Goal: Find contact information: Find contact information

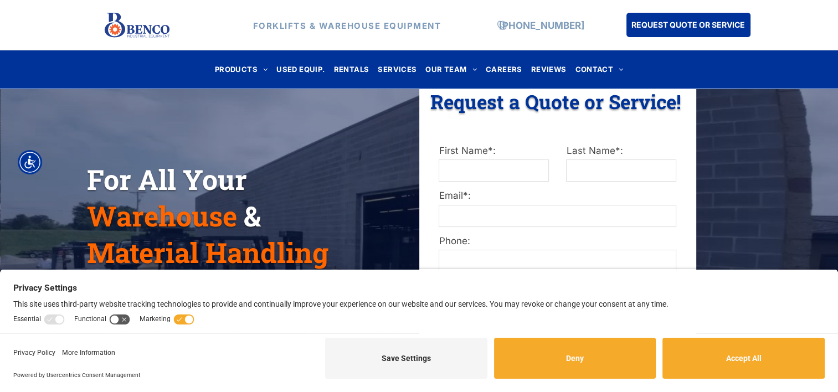
scroll to position [166, 0]
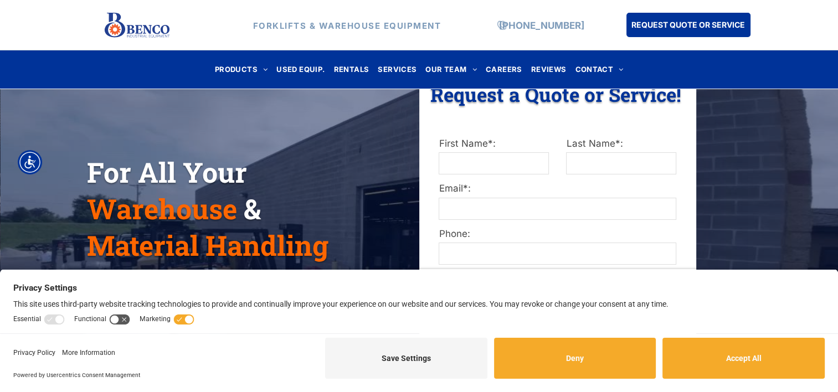
click at [772, 357] on button "Accept All" at bounding box center [744, 358] width 162 height 41
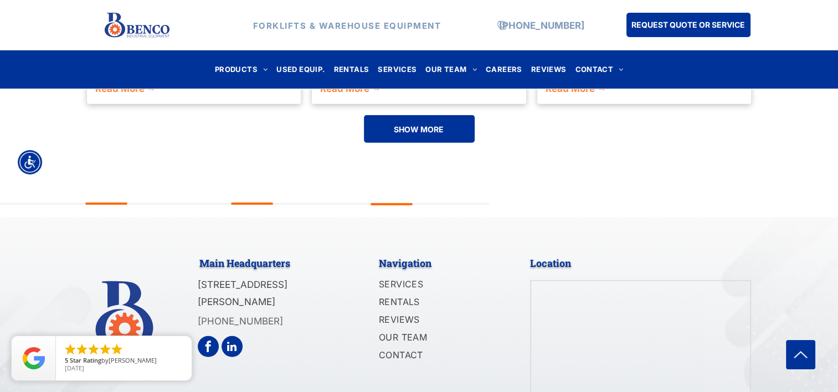
scroll to position [2817, 0]
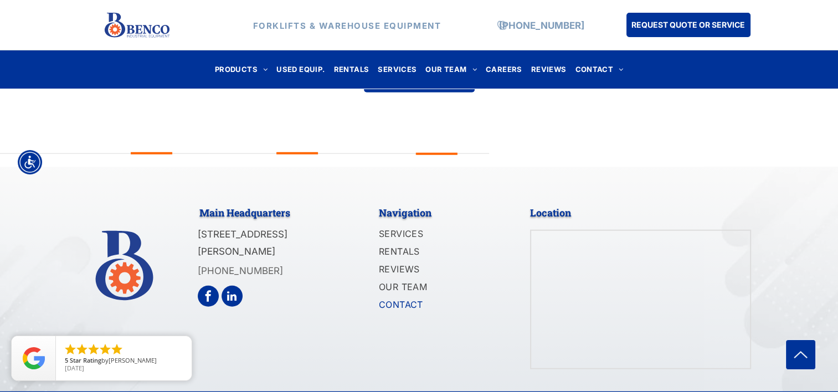
click at [405, 298] on span "CONTACT" at bounding box center [401, 304] width 44 height 13
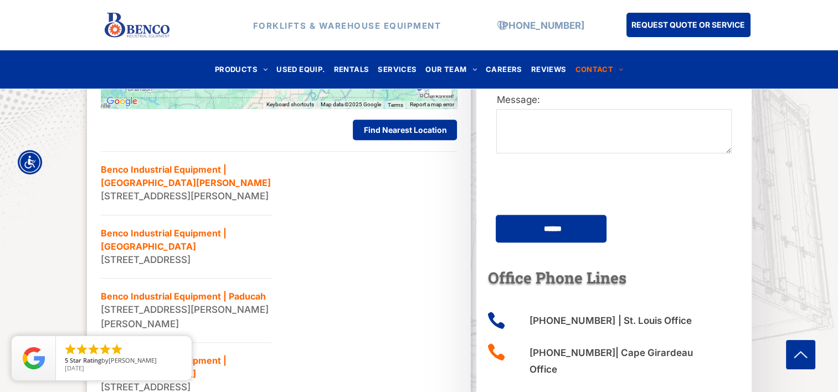
scroll to position [665, 0]
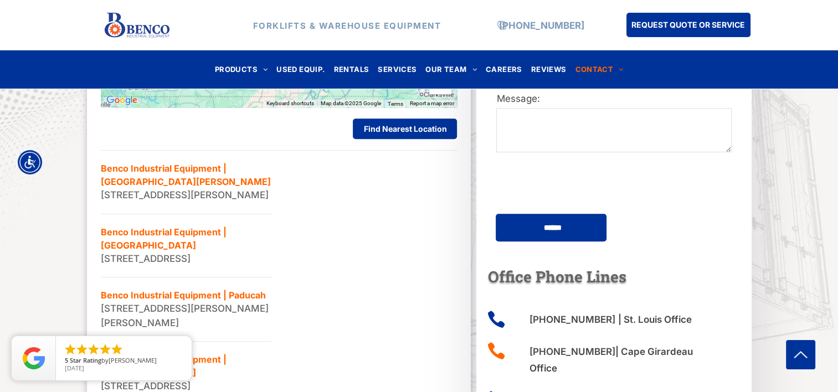
click at [48, 270] on div "Find Our Nearest Warehouse All Locations LIST MAP ← Move left → Move right ↑ Mo…" at bounding box center [419, 173] width 838 height 771
click at [181, 346] on icon "close" at bounding box center [180, 347] width 11 height 11
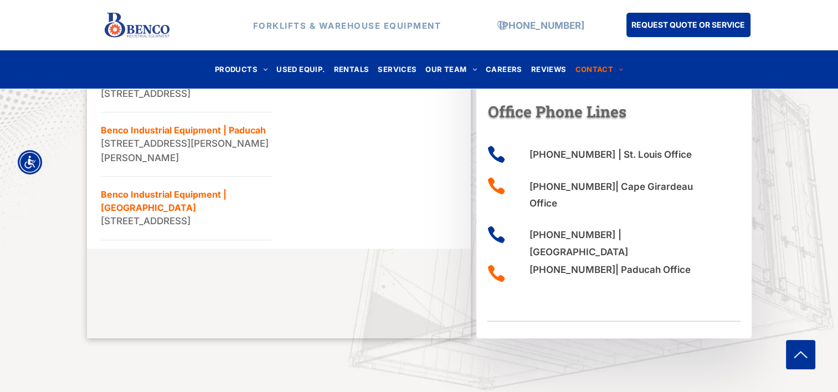
scroll to position [831, 0]
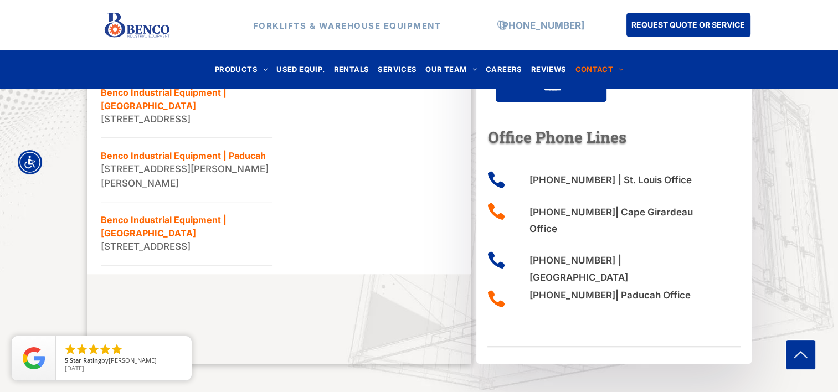
scroll to position [665, 0]
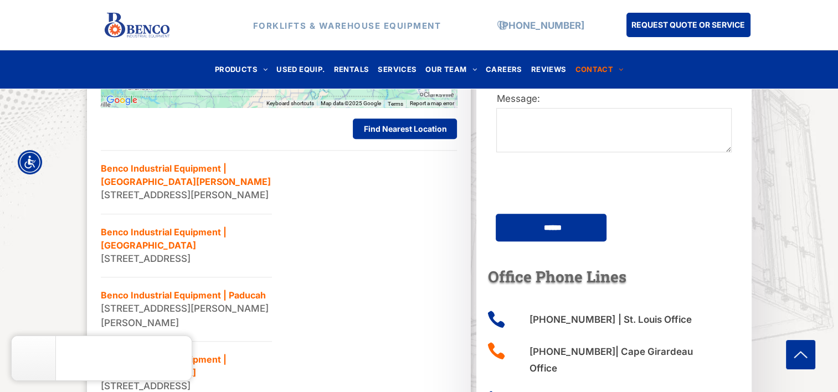
drag, startPoint x: 231, startPoint y: 265, endPoint x: 85, endPoint y: 160, distance: 179.7
click at [85, 160] on div "Find Our Nearest Warehouse All Locations LIST MAP ← Move left → Move right ↑ Mo…" at bounding box center [419, 173] width 838 height 771
copy ul "Benco Industrial Equipment | [GEOGRAPHIC_DATA] [STREET_ADDRESS][PERSON_NAME] Be…"
